Goal: Find specific page/section: Find specific page/section

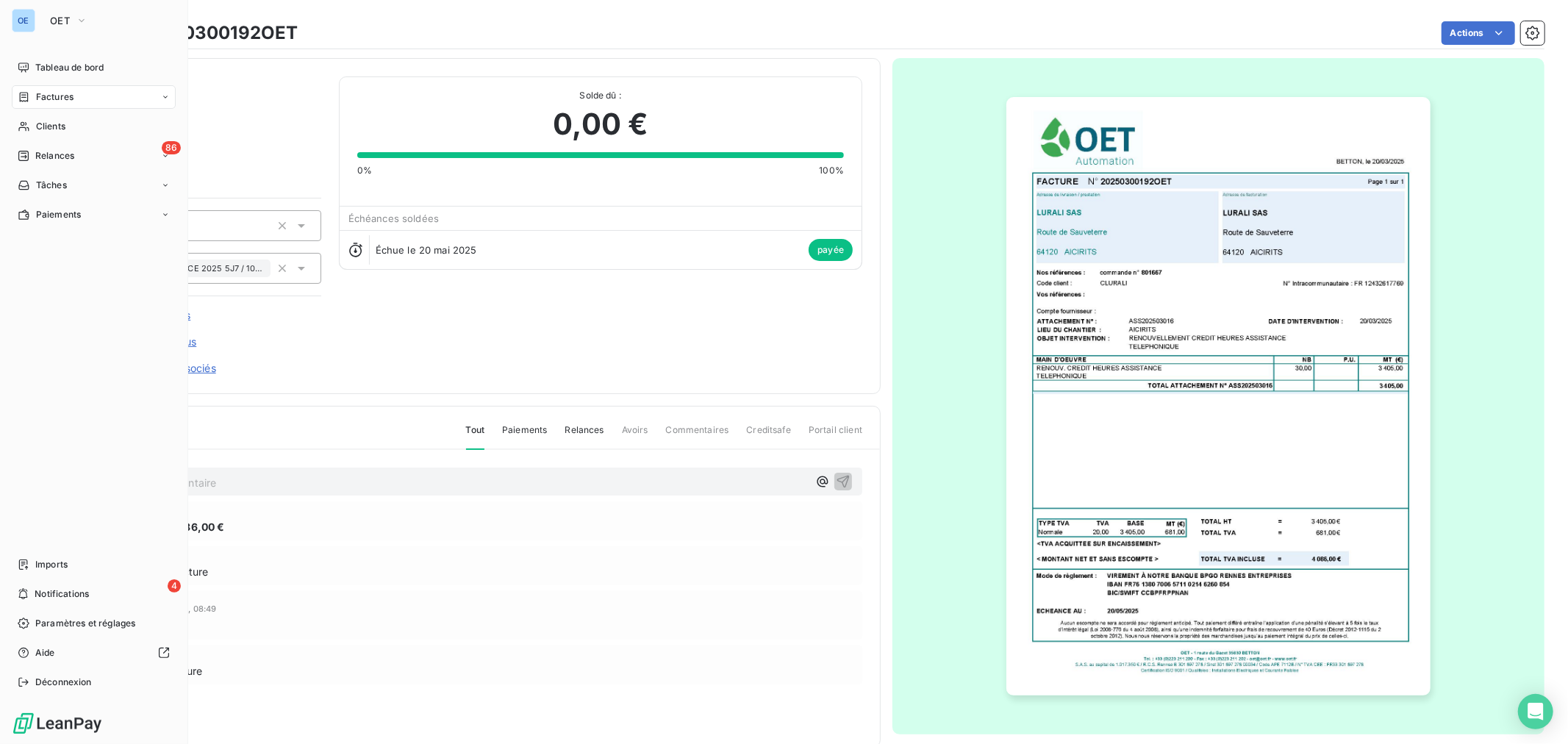
scroll to position [27, 0]
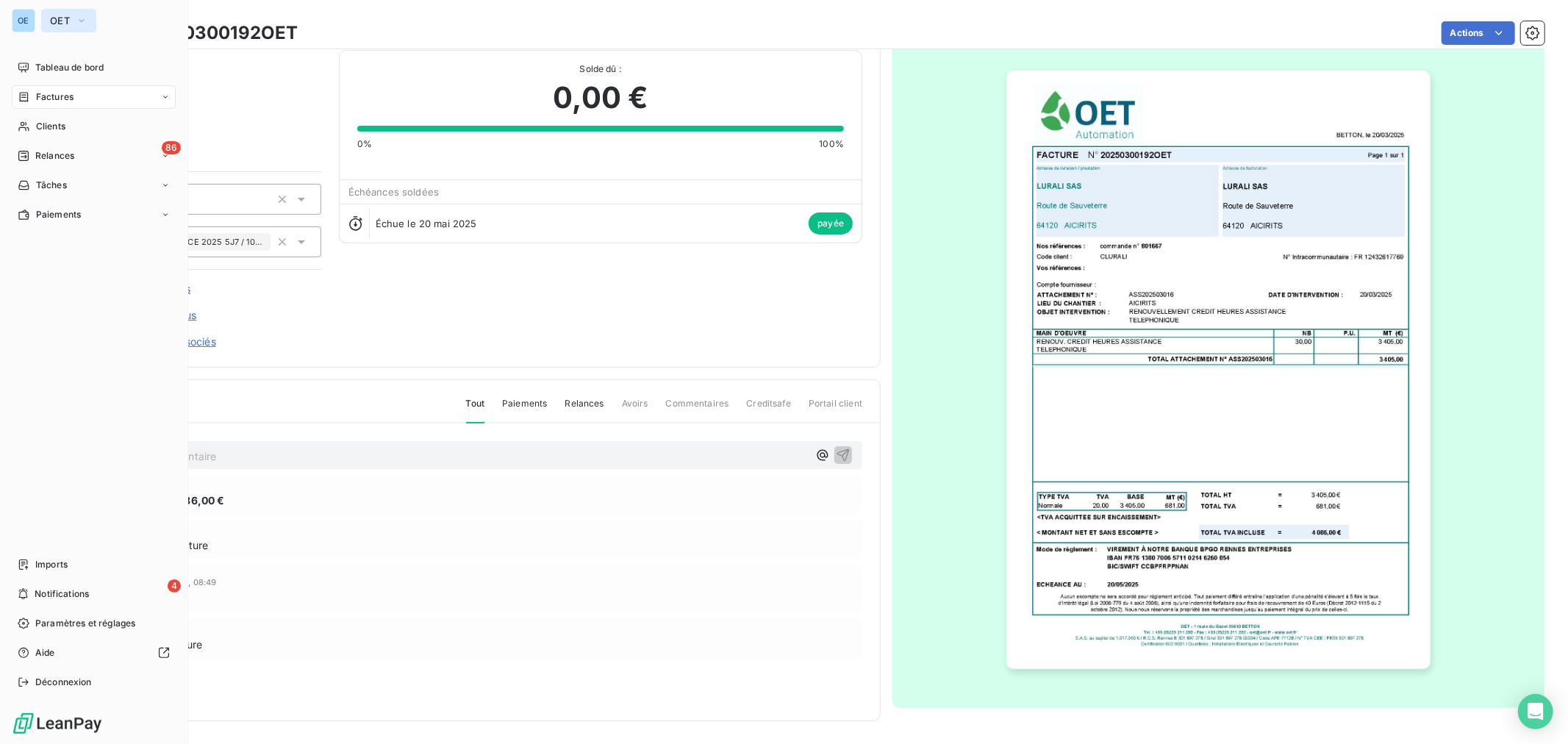
click at [52, 17] on span "OET" at bounding box center [60, 21] width 20 height 12
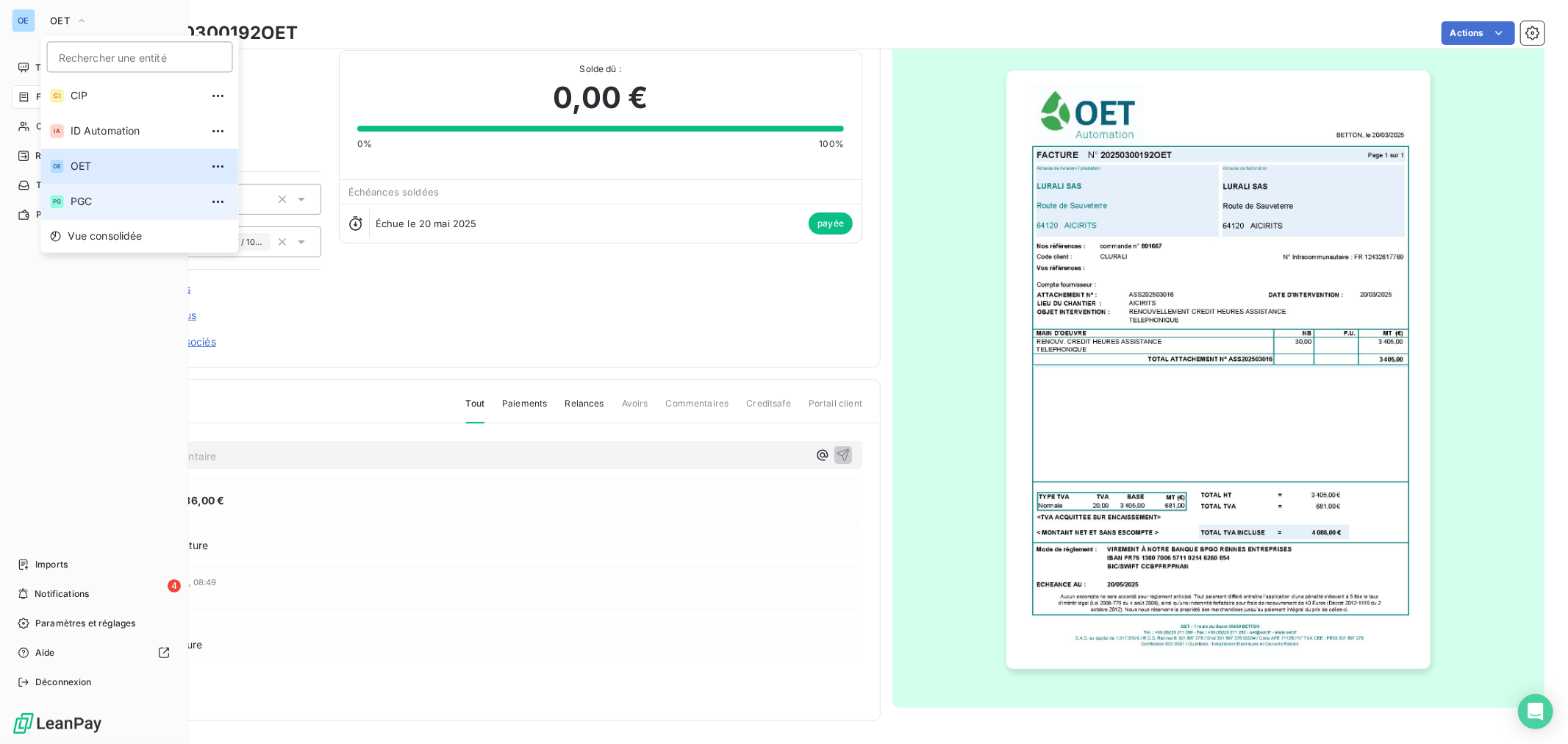
click at [107, 189] on li "PG PGC" at bounding box center [140, 201] width 197 height 35
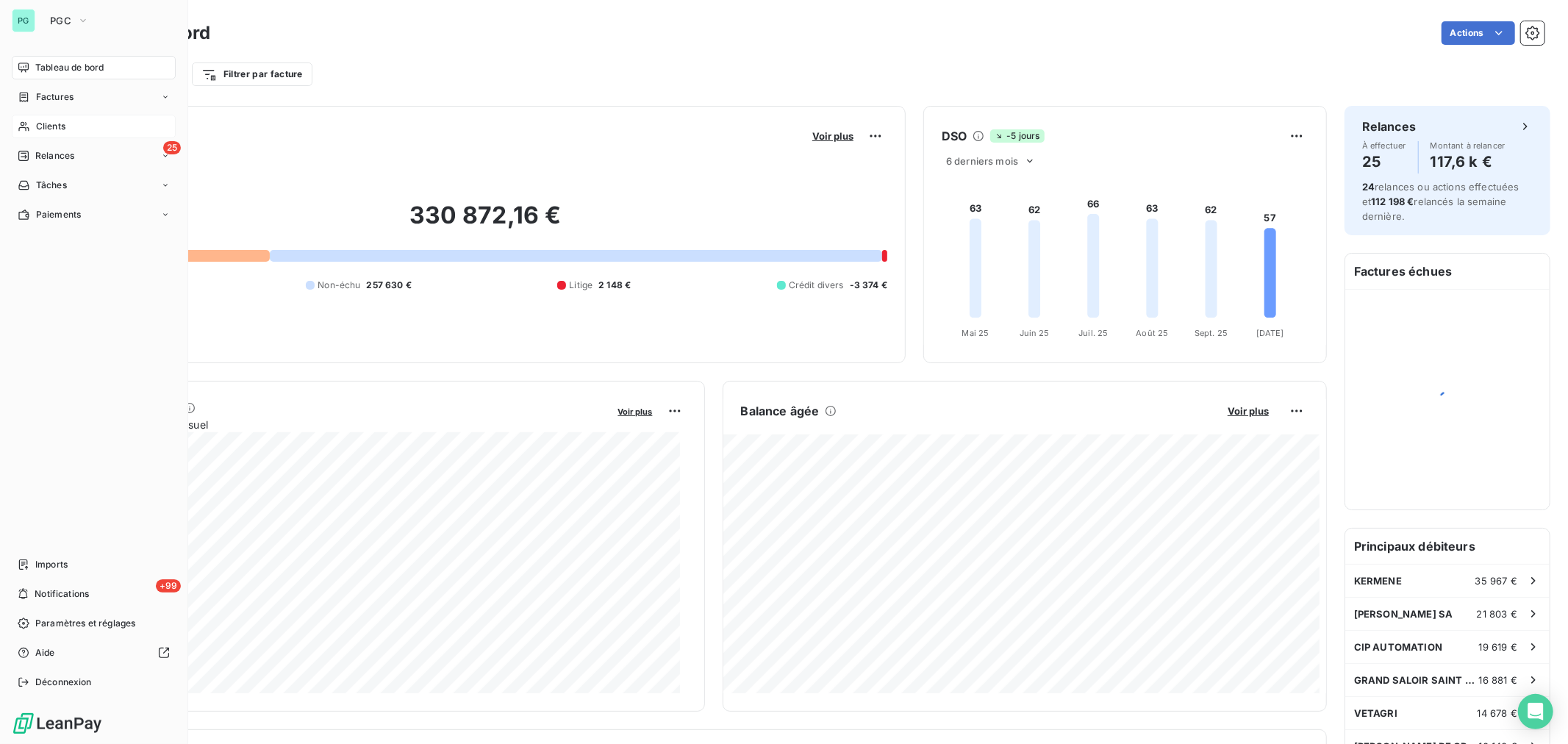
click at [27, 123] on icon at bounding box center [24, 127] width 13 height 12
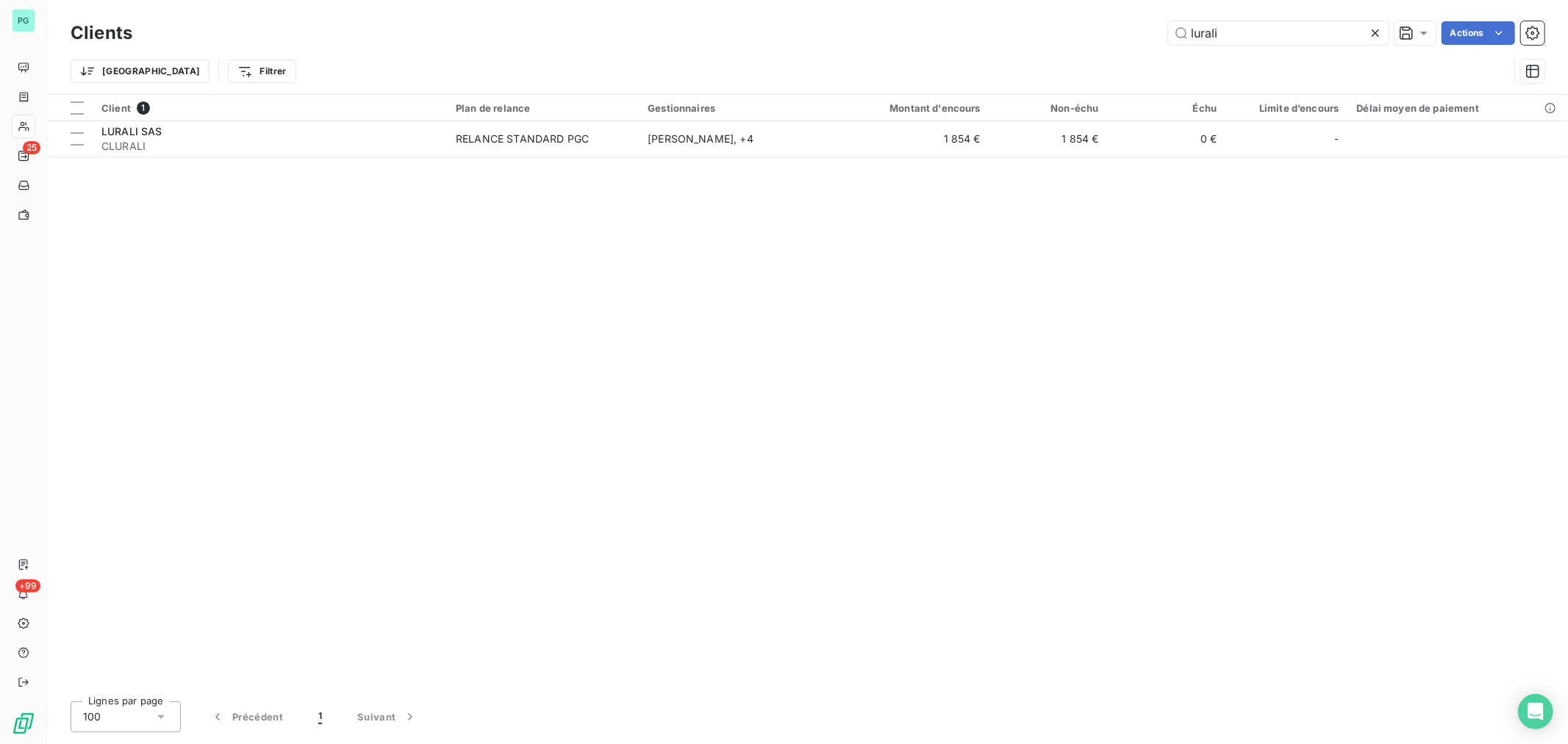
drag, startPoint x: 1246, startPoint y: 31, endPoint x: 993, endPoint y: 10, distance: 253.9
click at [1033, 9] on div "Clients lurali Actions Trier Filtrer" at bounding box center [808, 47] width 1521 height 94
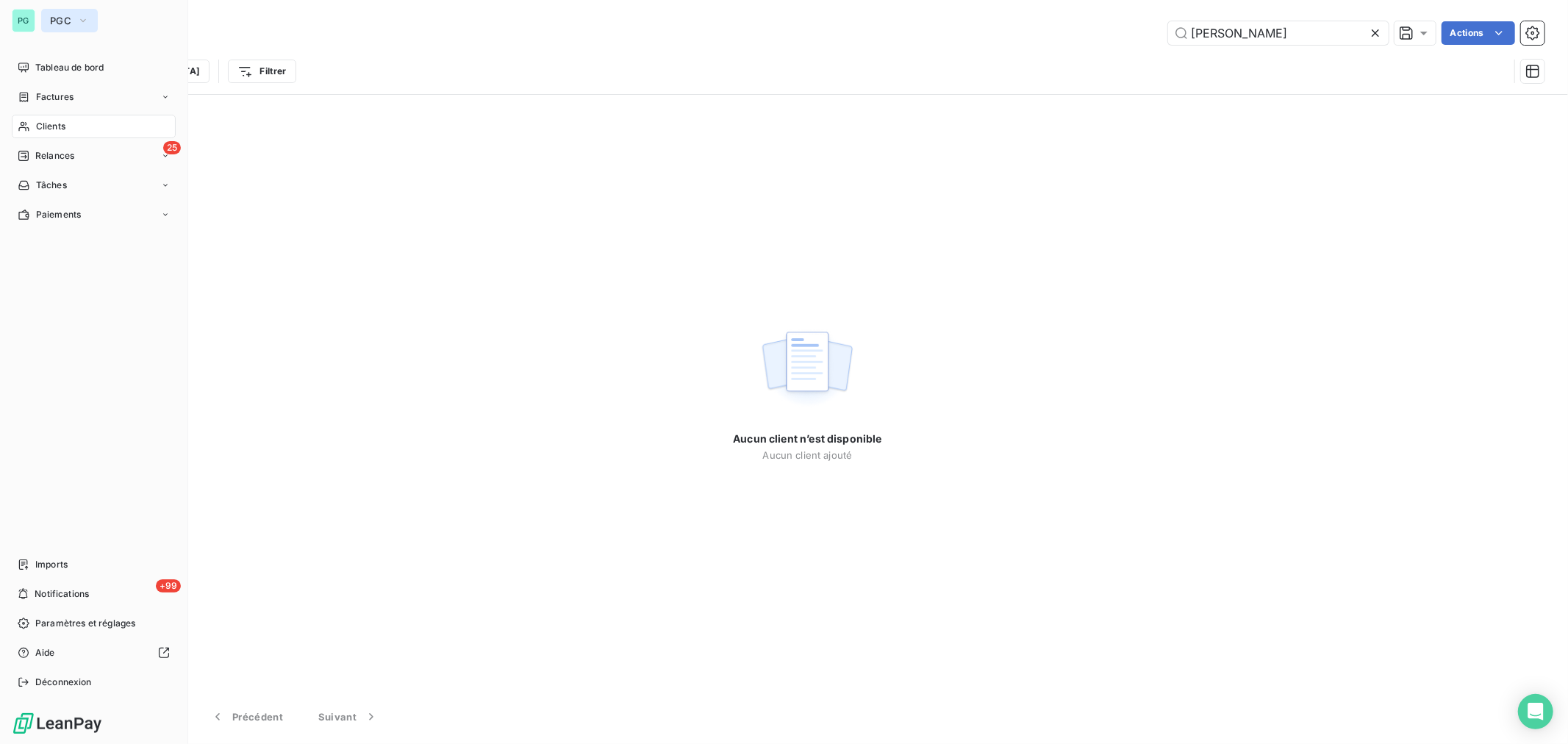
type input "[PERSON_NAME]"
click at [64, 18] on span "PGC" at bounding box center [60, 21] width 21 height 12
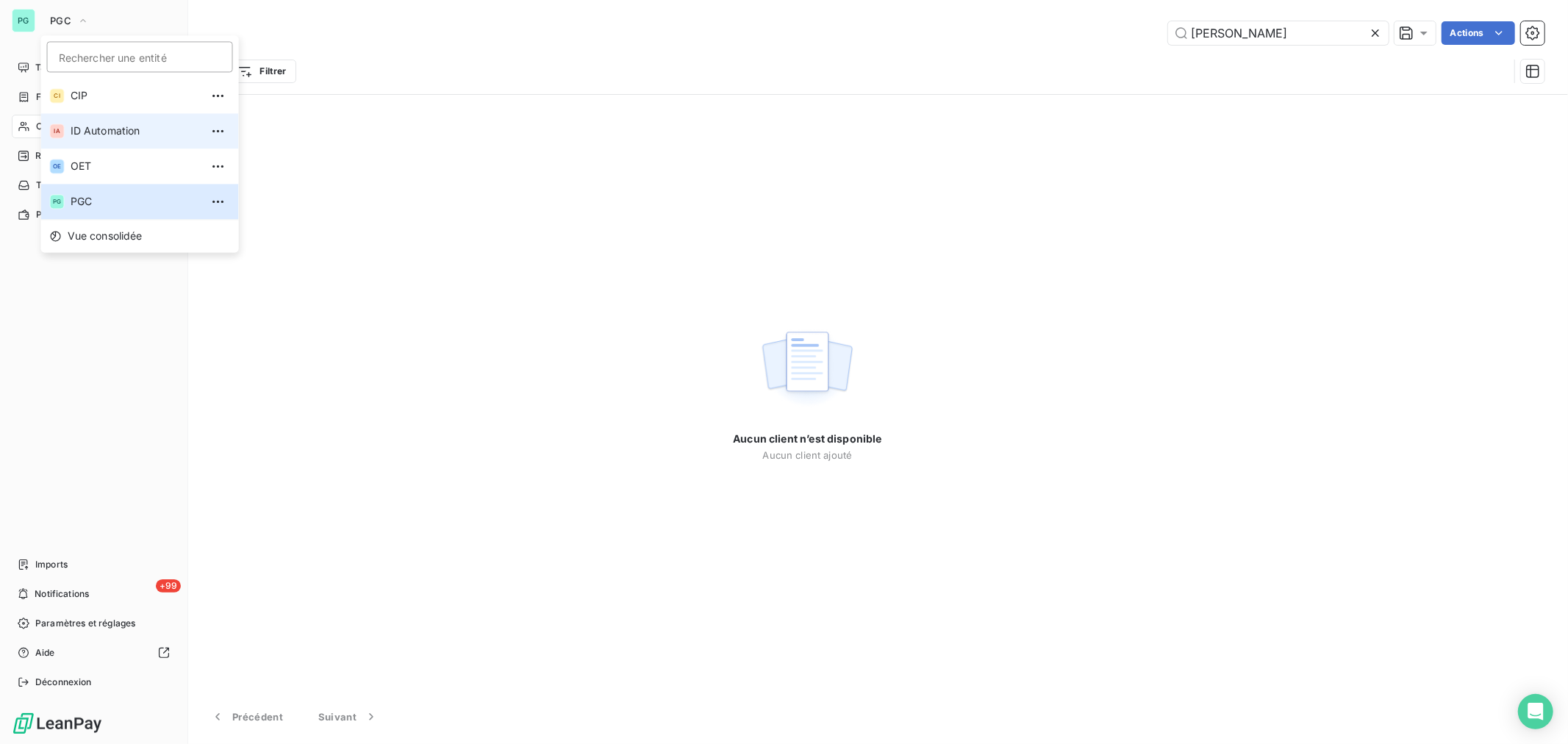
click at [90, 127] on span "ID Automation" at bounding box center [136, 131] width 130 height 15
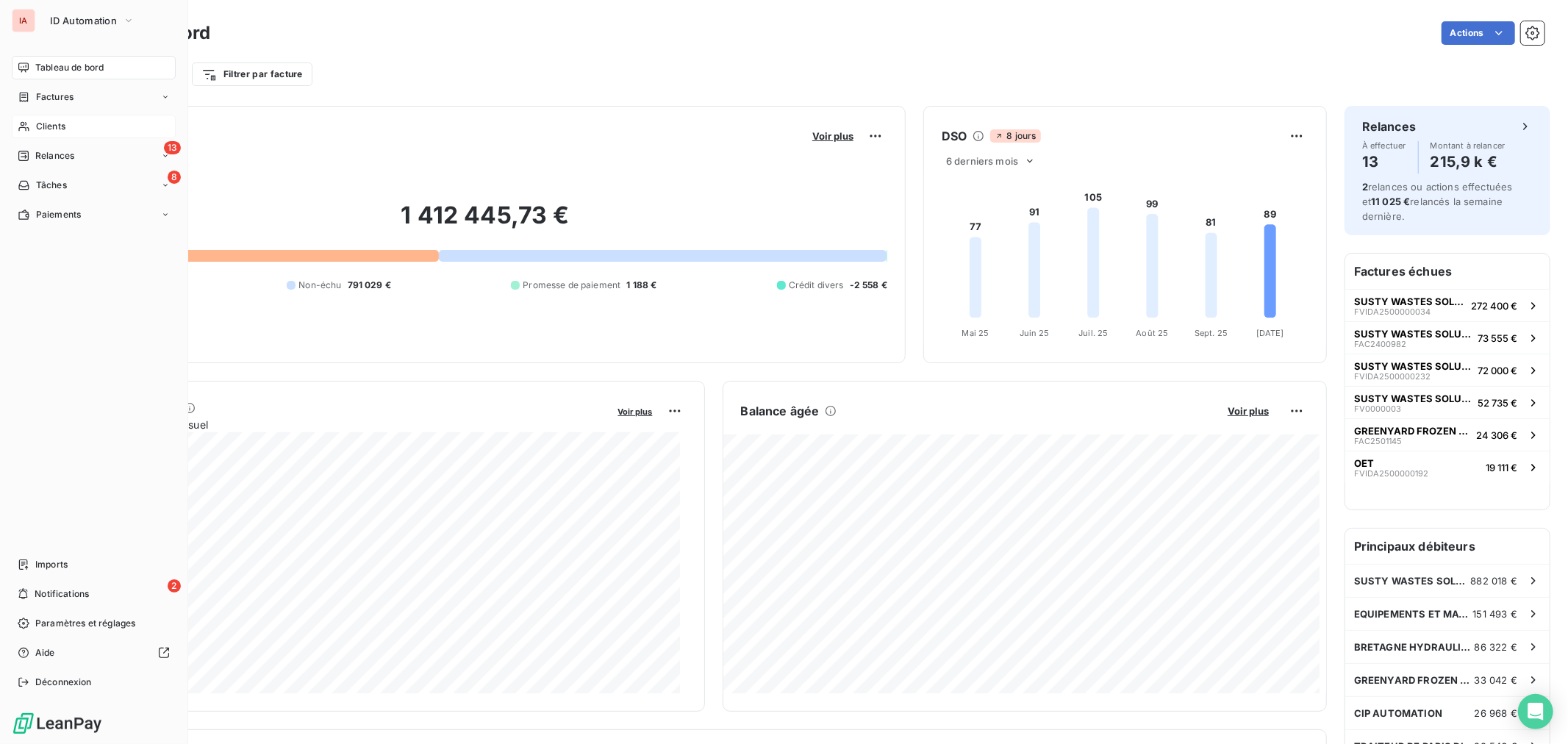
click at [60, 115] on div "Clients" at bounding box center [94, 127] width 164 height 24
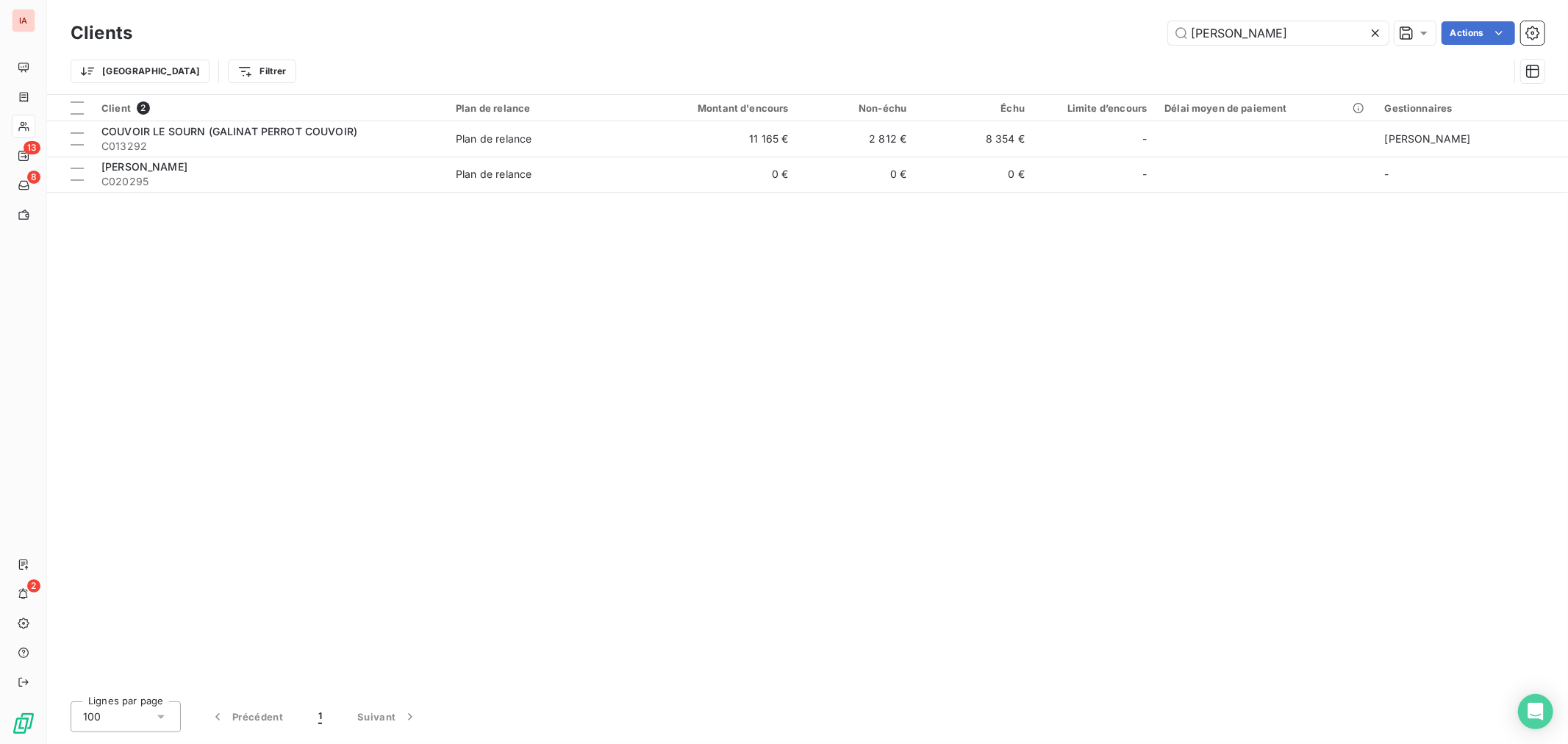
drag, startPoint x: 1248, startPoint y: 35, endPoint x: 1118, endPoint y: 29, distance: 130.1
click at [1118, 29] on div "[PERSON_NAME] Actions" at bounding box center [847, 33] width 1395 height 24
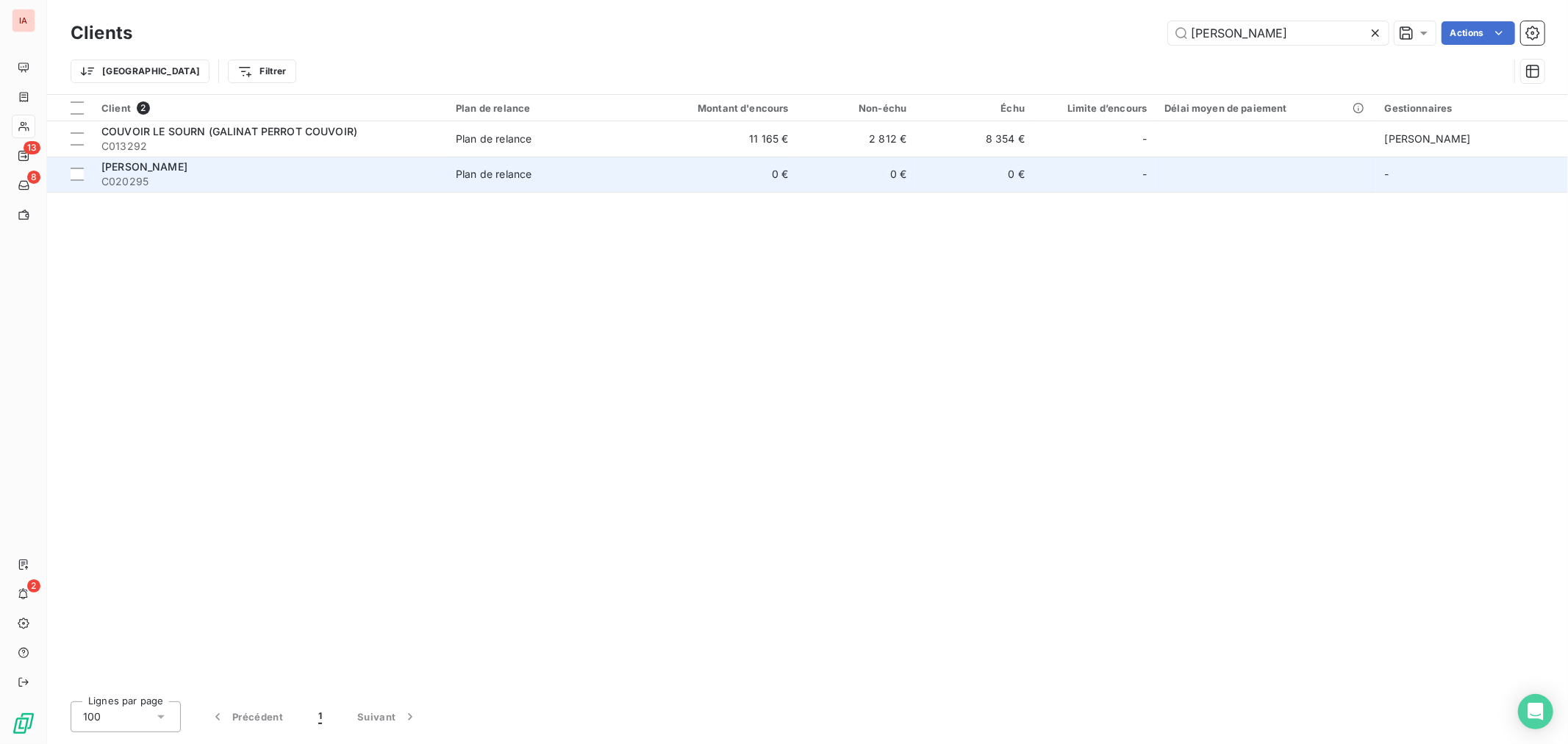
click at [667, 172] on td "0 €" at bounding box center [718, 175] width 158 height 35
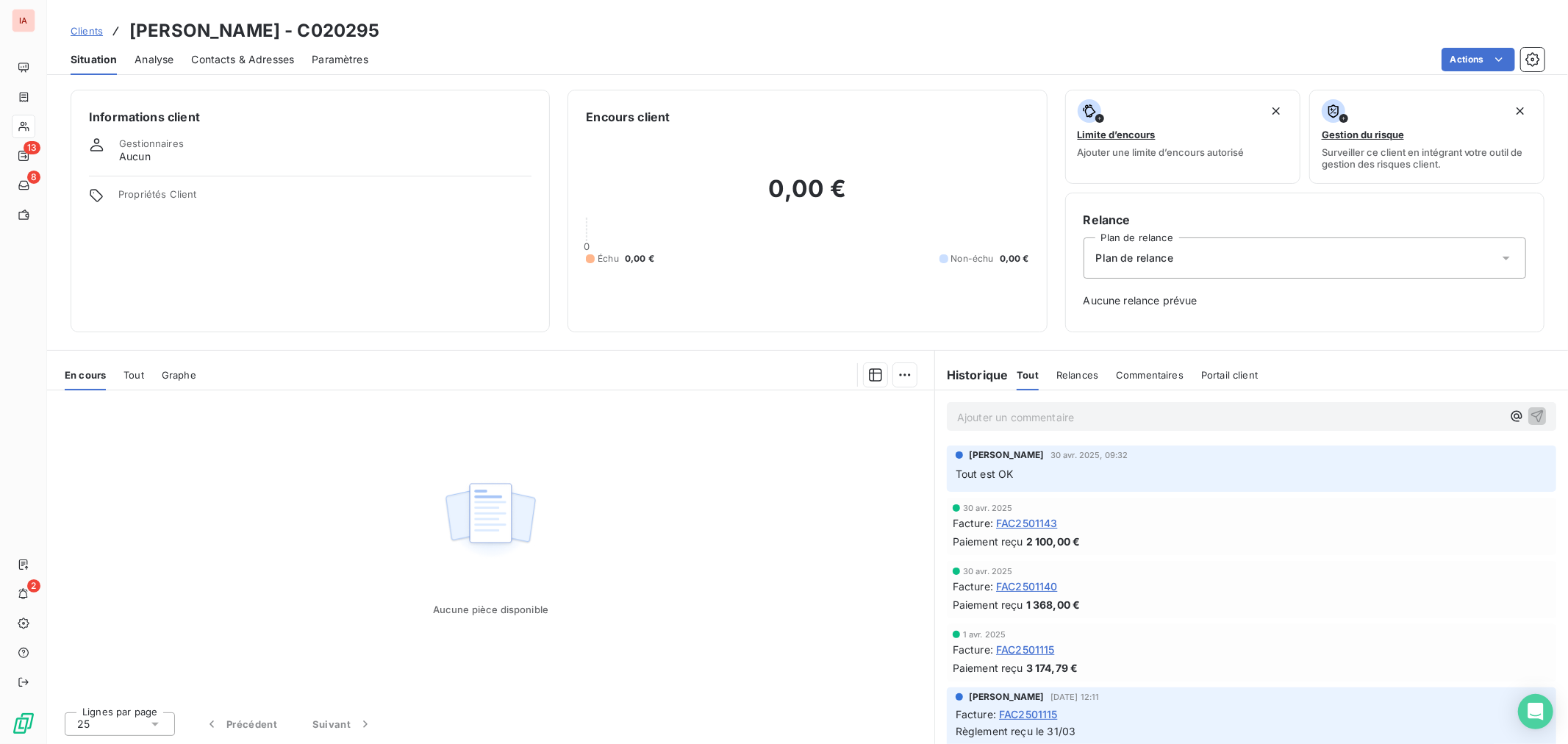
click at [1045, 522] on span "FAC2501143" at bounding box center [1027, 522] width 62 height 15
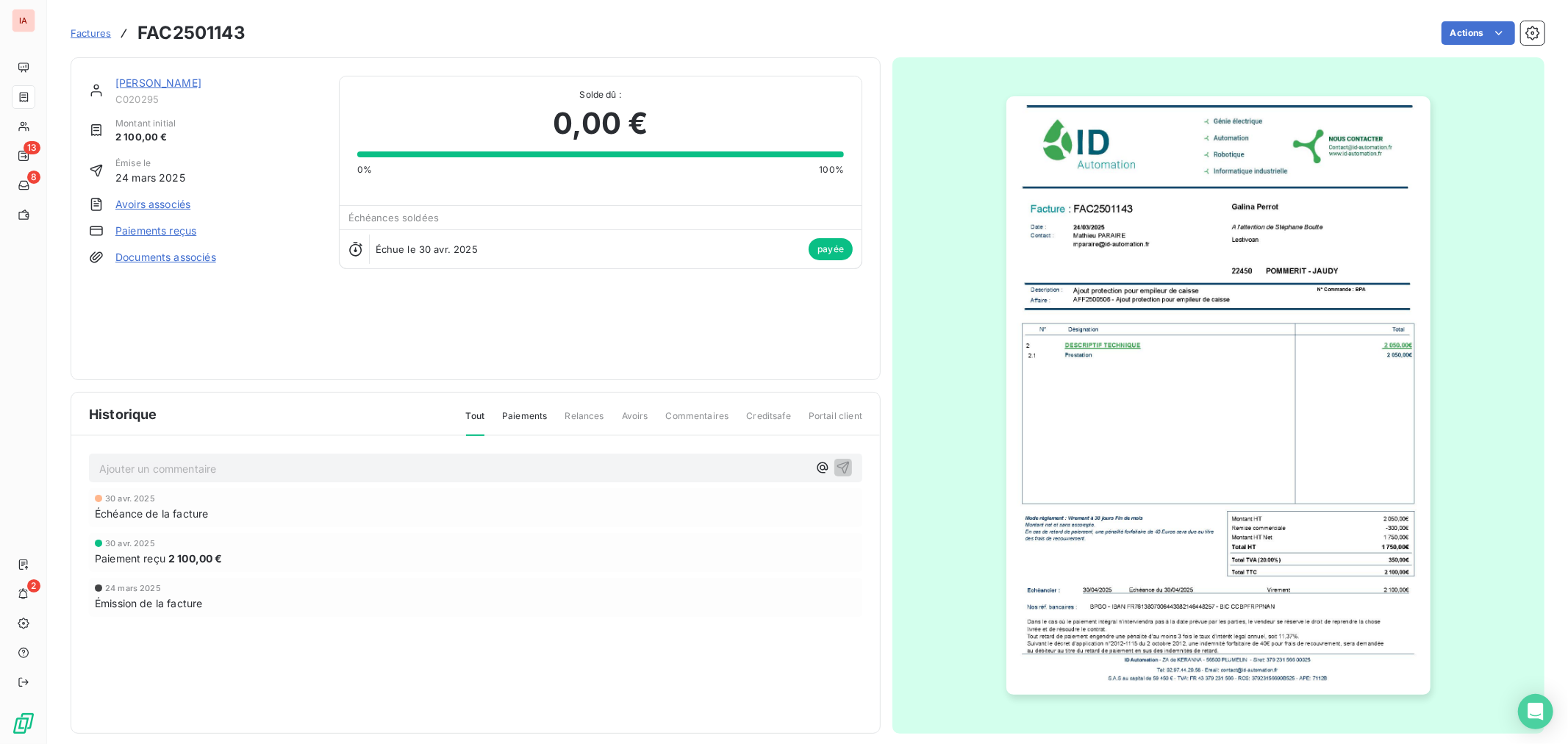
click at [1164, 479] on img "button" at bounding box center [1218, 396] width 424 height 598
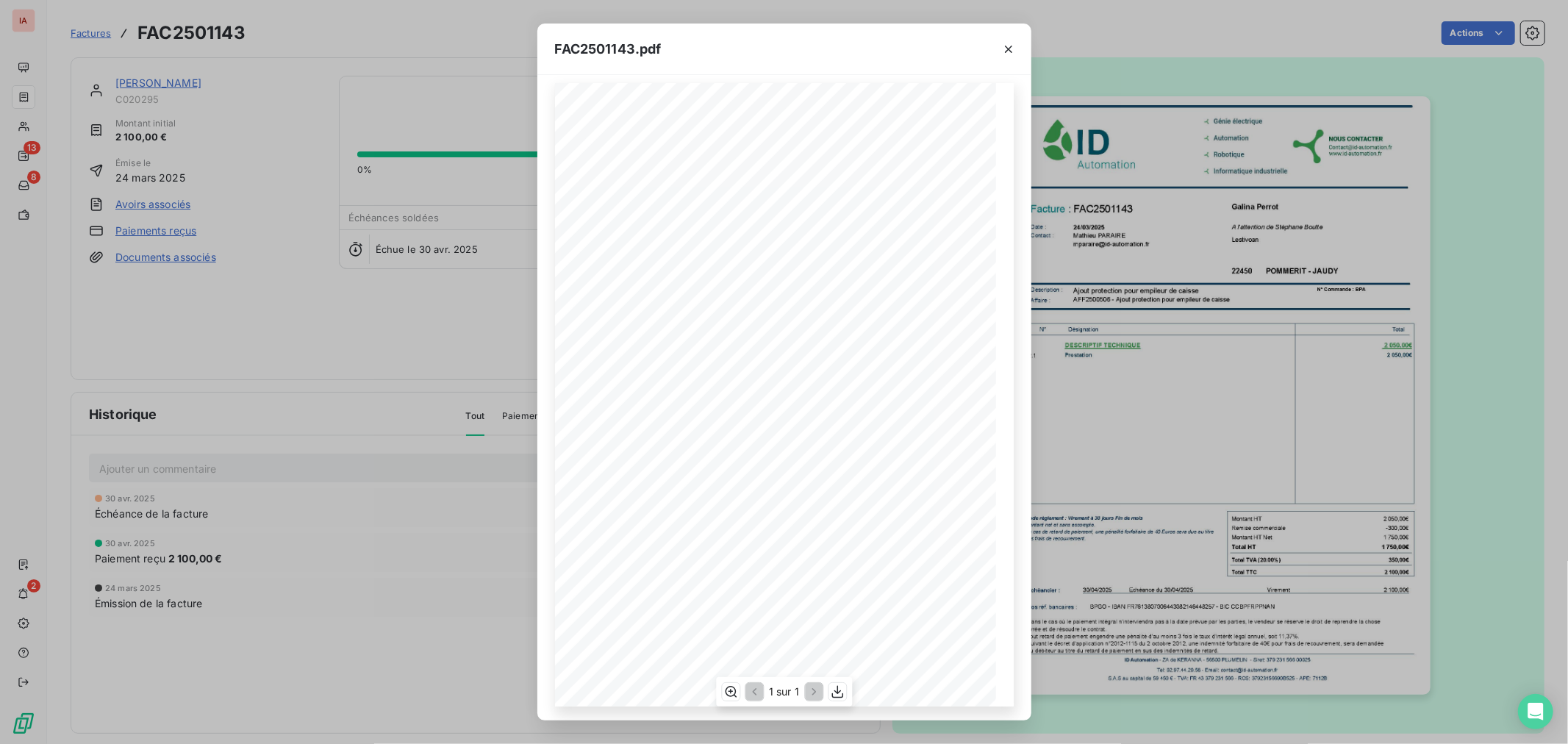
scroll to position [13, 0]
click at [728, 693] on icon "button" at bounding box center [731, 692] width 15 height 15
drag, startPoint x: 699, startPoint y: 536, endPoint x: 723, endPoint y: 536, distance: 24.0
click at [682, 544] on span "BPGO - IBAN [FINANCIAL_ID] - BIC [SWIFT_CODE]" at bounding box center [566, 550] width 232 height 10
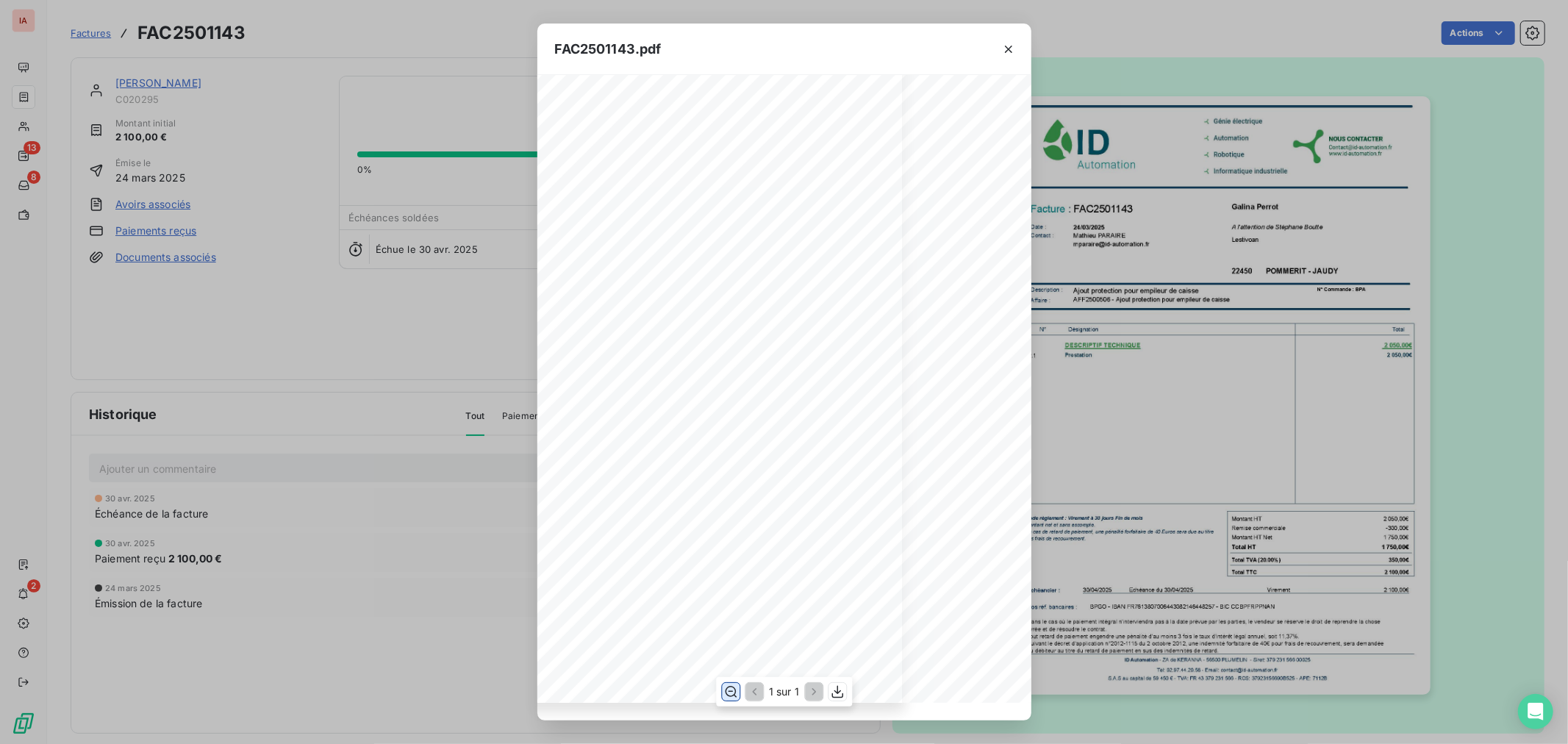
click at [754, 570] on span "Dans le cas où le paiement intégral n'interviendra pas à la date prévue par les…" at bounding box center [647, 575] width 612 height 10
click at [1009, 54] on icon "button" at bounding box center [1009, 49] width 15 height 15
